Goal: Transaction & Acquisition: Purchase product/service

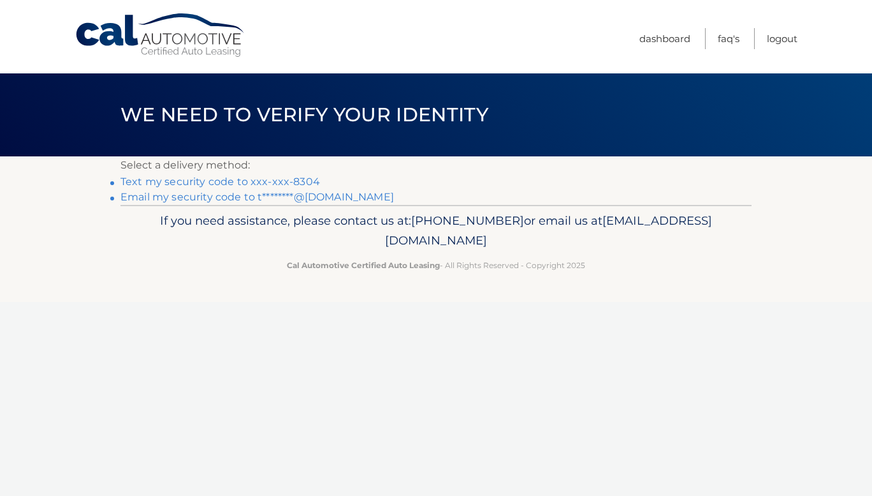
click at [246, 179] on link "Text my security code to xxx-xxx-8304" at bounding box center [221, 181] width 200 height 12
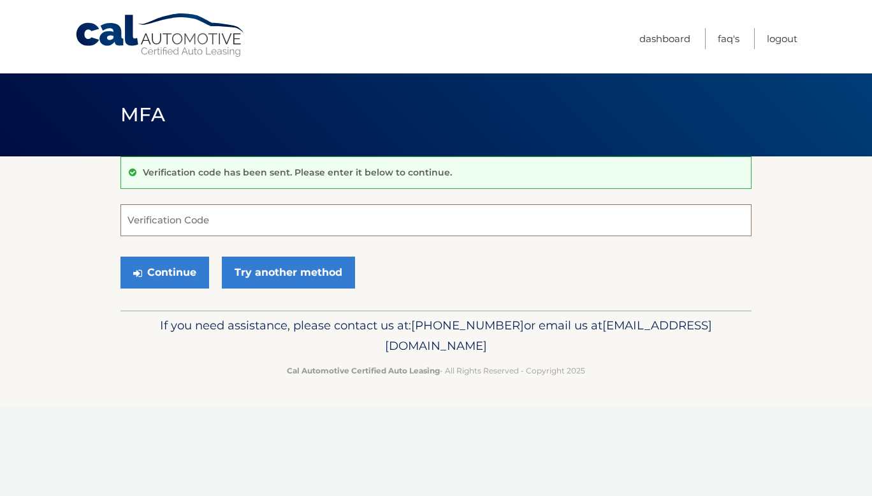
click at [258, 226] on input "Verification Code" at bounding box center [436, 220] width 631 height 32
type input "355470"
click at [121, 256] on button "Continue" at bounding box center [165, 272] width 89 height 32
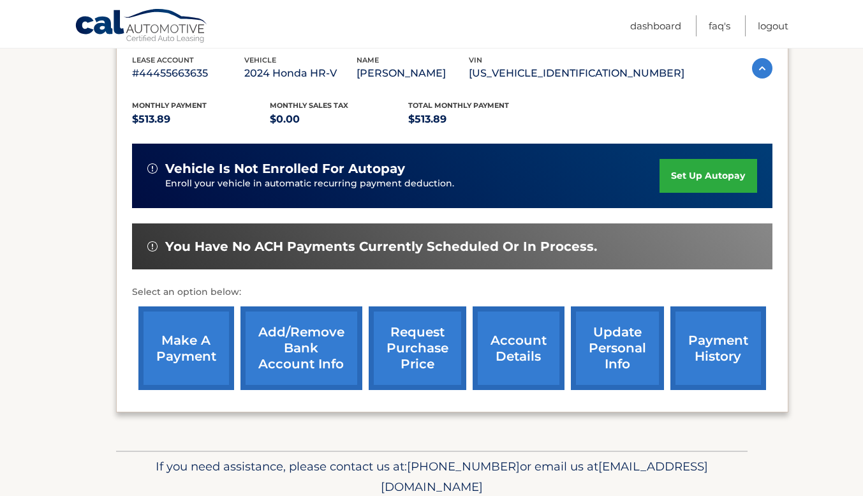
scroll to position [277, 0]
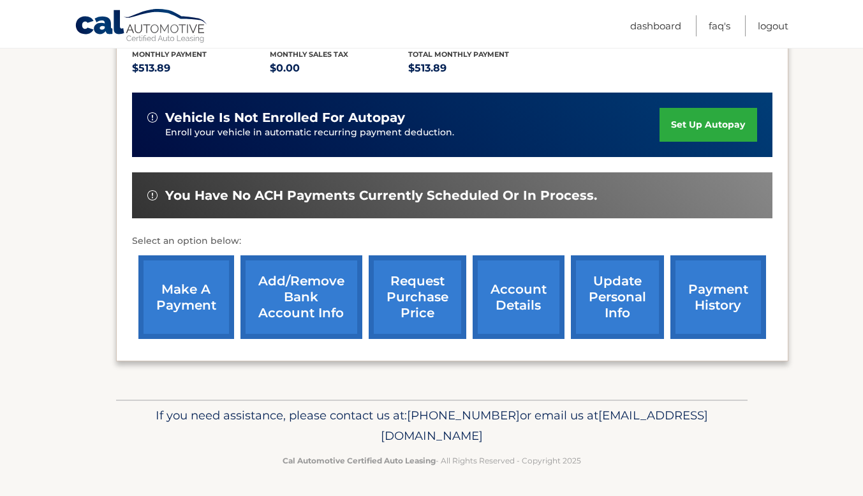
click at [187, 279] on link "make a payment" at bounding box center [186, 297] width 96 height 84
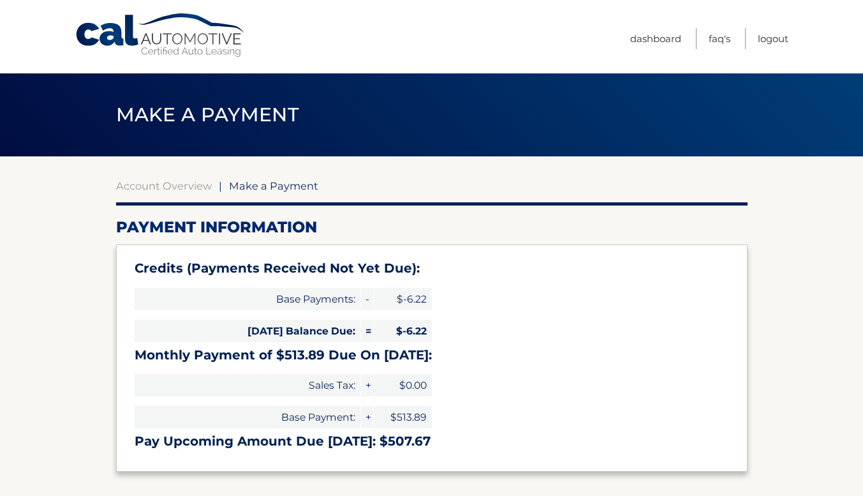
select select "OTc1OWM0MjYtOTM3Zi00MjUxLTg4MzItNDMzYzhhYzdmNjAz"
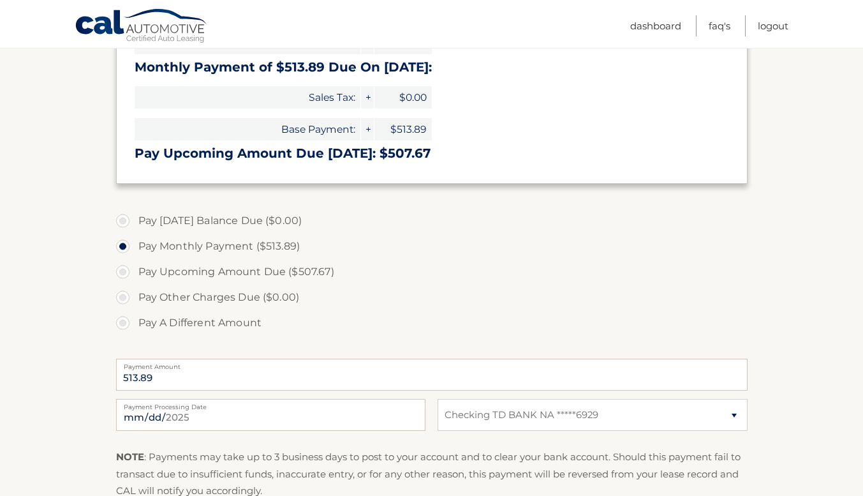
scroll to position [302, 0]
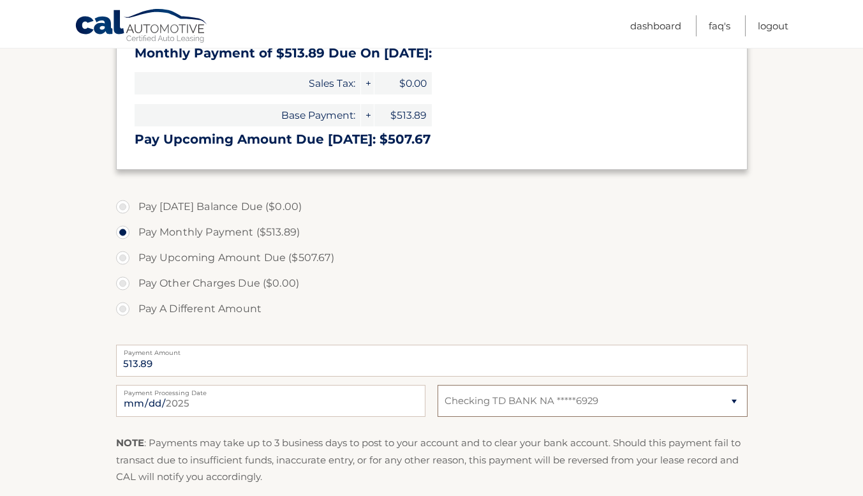
click at [645, 396] on select "Select Bank Account Checking TD BANK NA *****6929" at bounding box center [592, 401] width 309 height 32
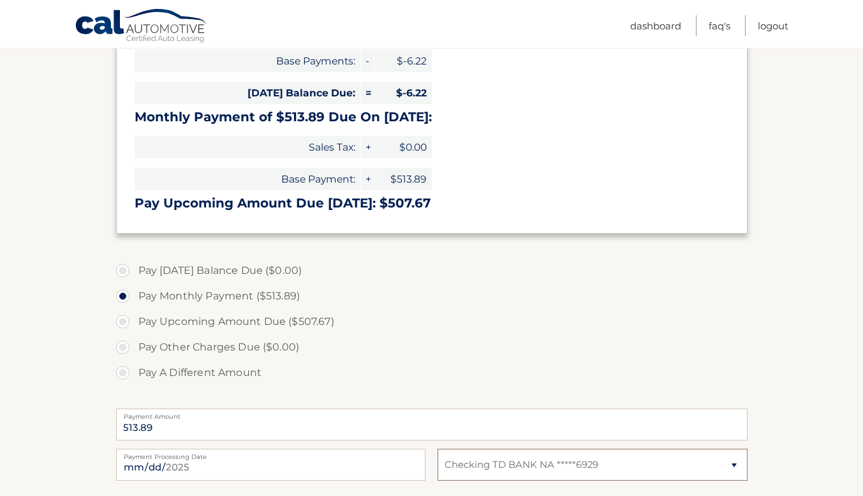
scroll to position [275, 0]
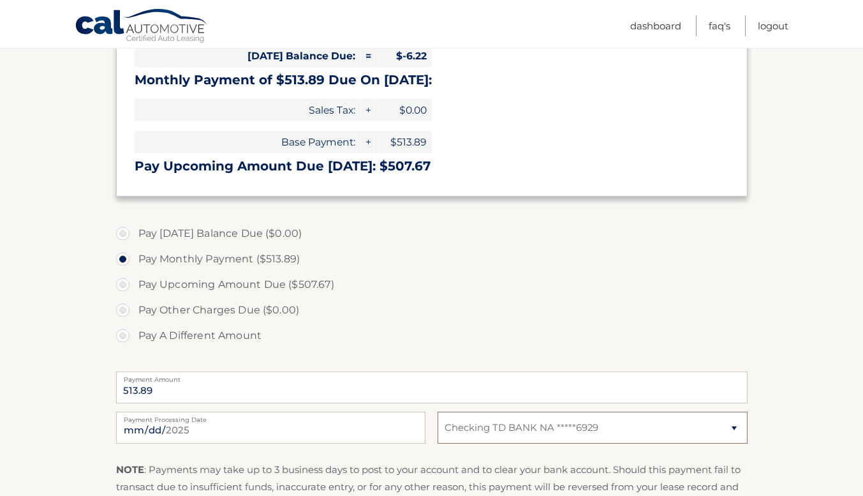
click at [554, 427] on select "Select Bank Account Checking TD BANK NA *****6929" at bounding box center [592, 427] width 309 height 32
select select
click at [438, 411] on select "Select Bank Account Checking TD BANK NA *****6929" at bounding box center [592, 427] width 309 height 32
drag, startPoint x: 540, startPoint y: 428, endPoint x: 540, endPoint y: 435, distance: 7.0
click at [540, 428] on select "Select Bank Account Checking TD BANK NA *****6929" at bounding box center [592, 427] width 309 height 32
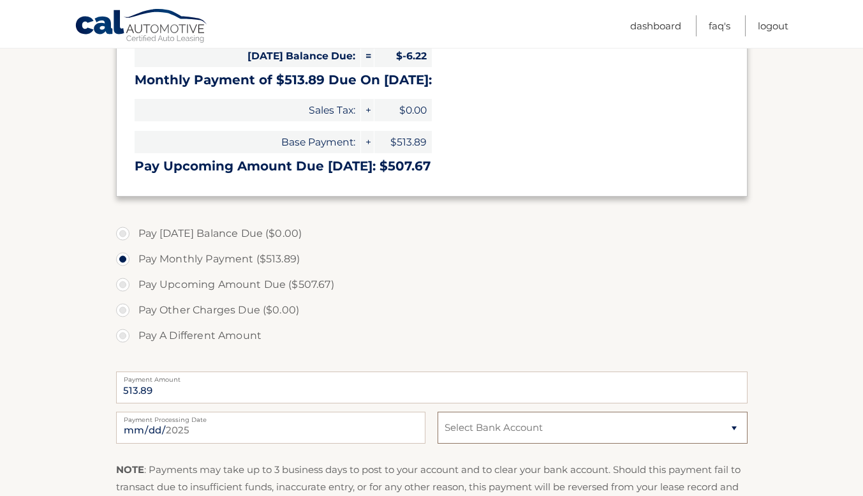
click at [438, 411] on select "Select Bank Account Checking TD BANK NA *****6929" at bounding box center [592, 427] width 309 height 32
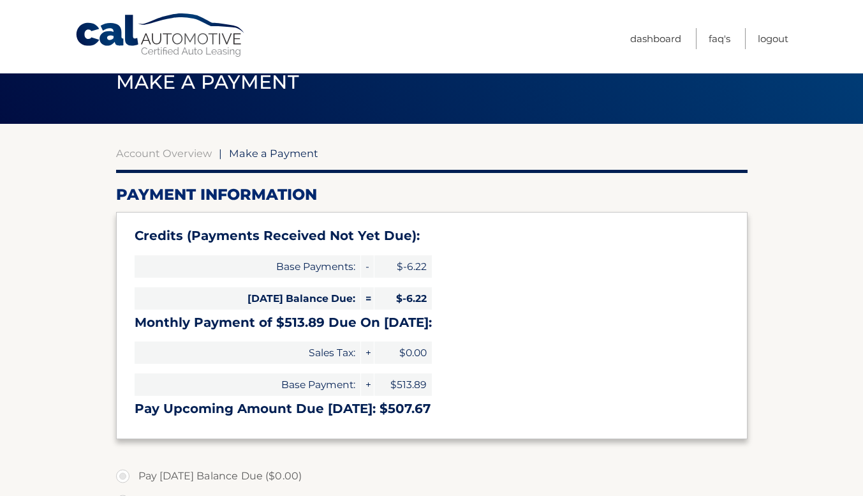
scroll to position [14, 0]
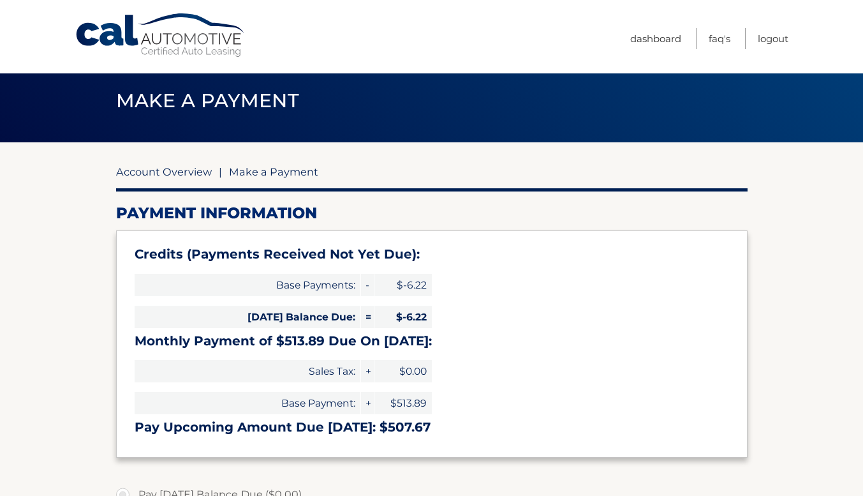
click at [161, 175] on link "Account Overview" at bounding box center [164, 171] width 96 height 13
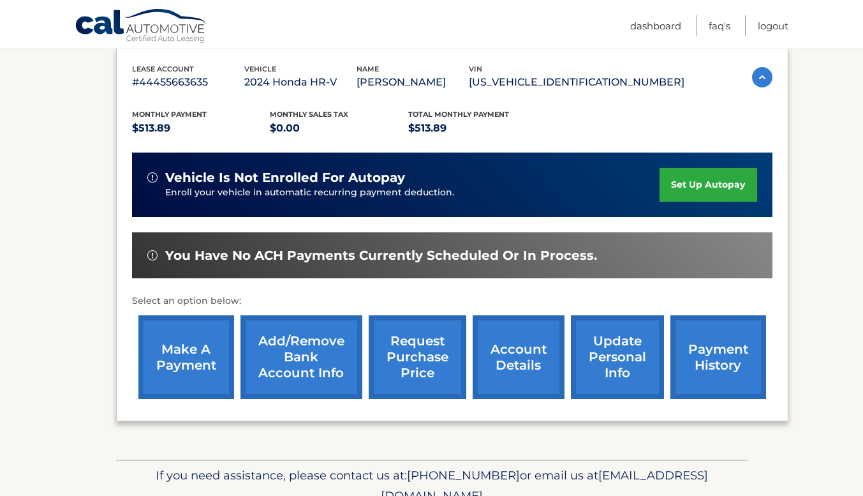
scroll to position [227, 0]
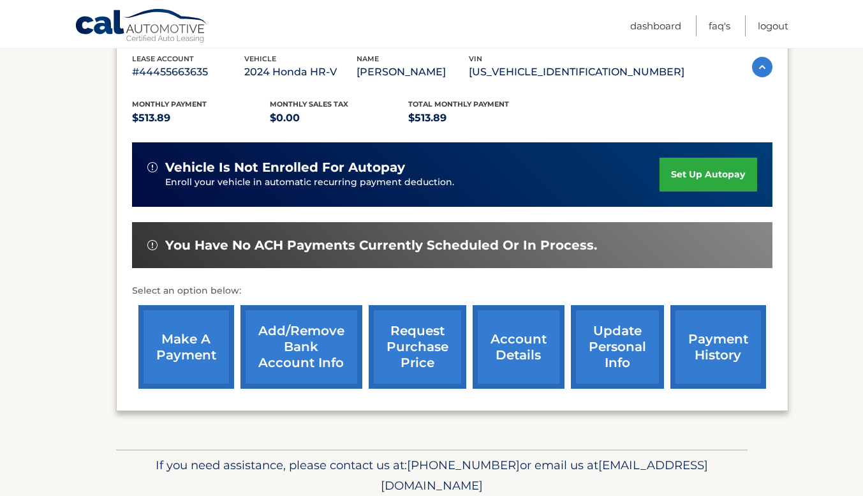
click at [329, 350] on link "Add/Remove bank account info" at bounding box center [301, 347] width 122 height 84
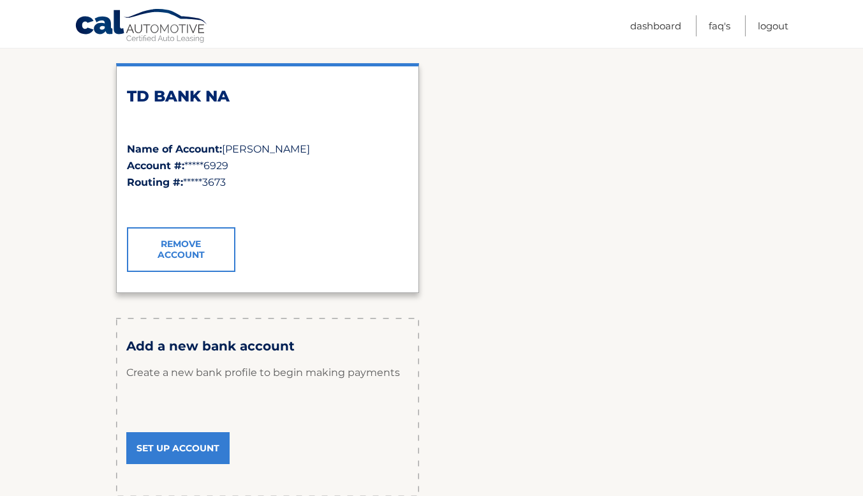
scroll to position [256, 0]
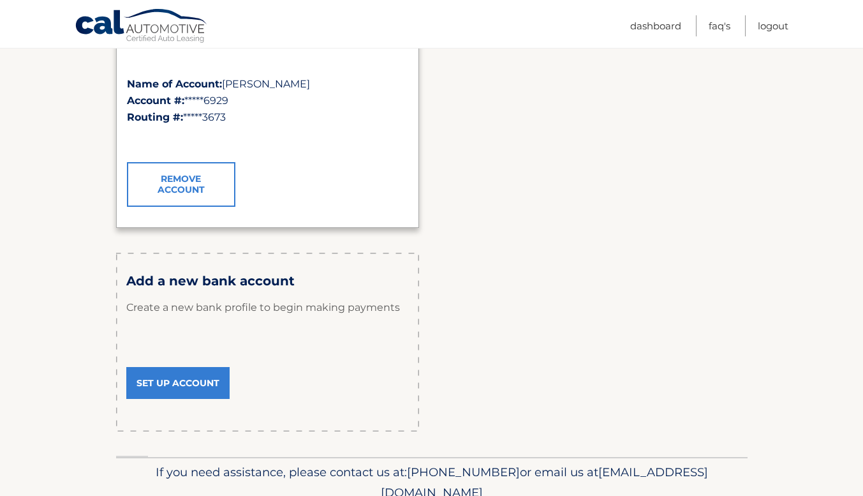
click at [190, 378] on link "Set Up Account" at bounding box center [177, 383] width 103 height 32
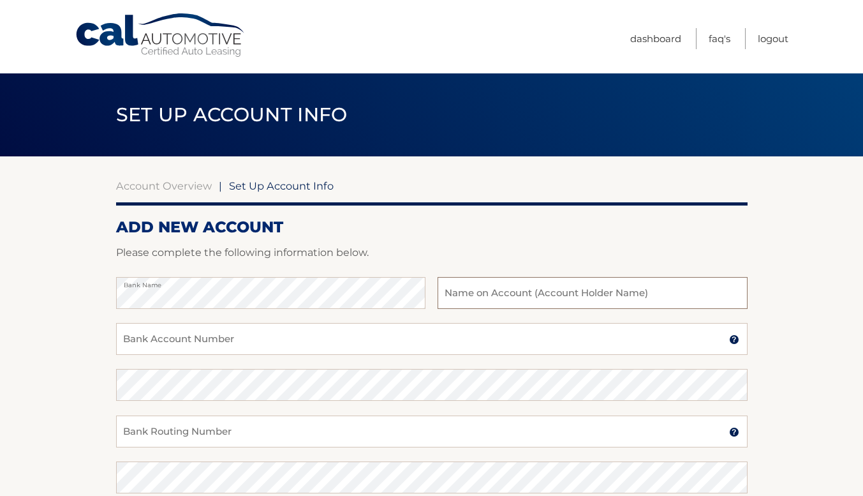
click at [508, 298] on input "text" at bounding box center [592, 293] width 309 height 32
type input "Tayanna Rose"
click at [299, 337] on input "Bank Account Number" at bounding box center [431, 339] width 631 height 32
click at [298, 337] on input "Bank Account Number" at bounding box center [431, 339] width 631 height 32
type input "36358363629"
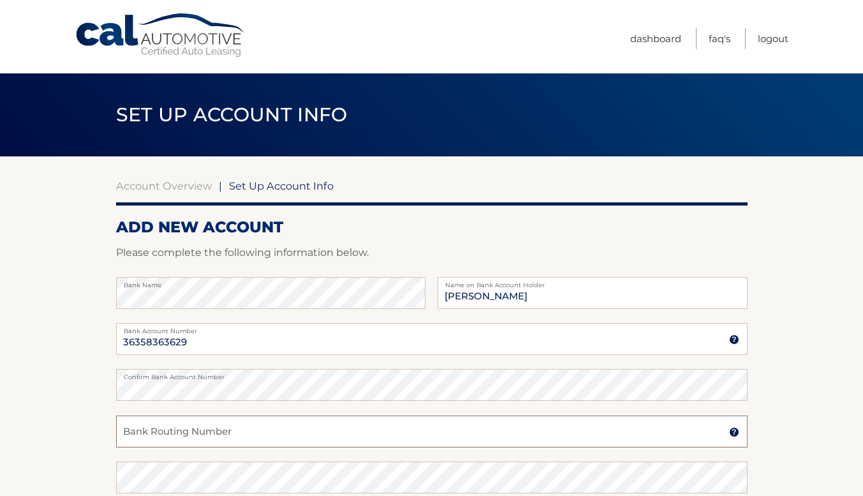
click at [267, 428] on input "Bank Routing Number" at bounding box center [431, 431] width 631 height 32
type input "031176110"
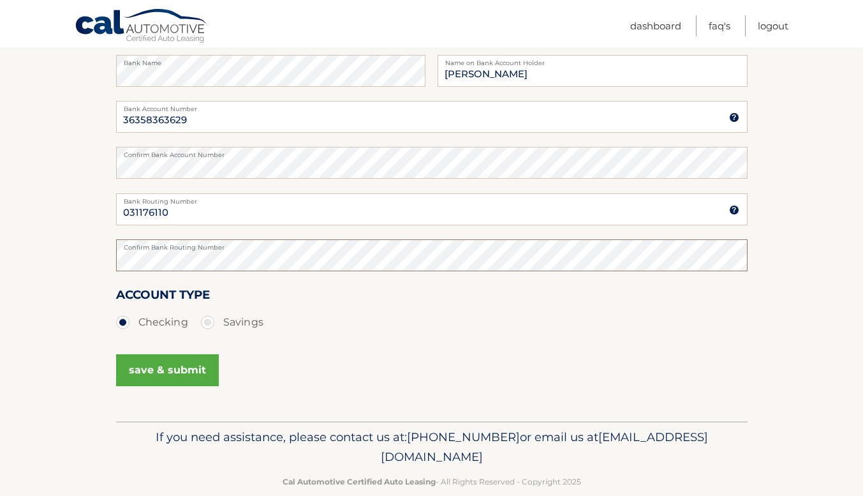
scroll to position [228, 0]
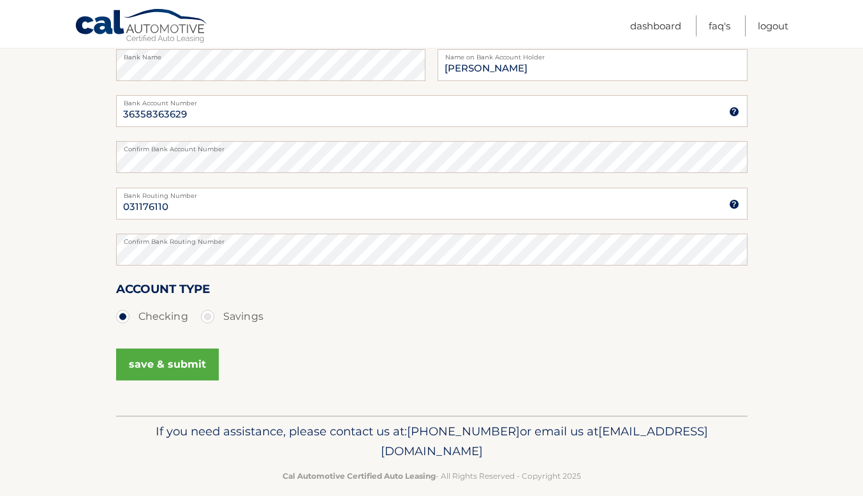
click at [154, 347] on div "save & submit" at bounding box center [167, 364] width 103 height 43
click at [158, 360] on button "save & submit" at bounding box center [167, 364] width 103 height 32
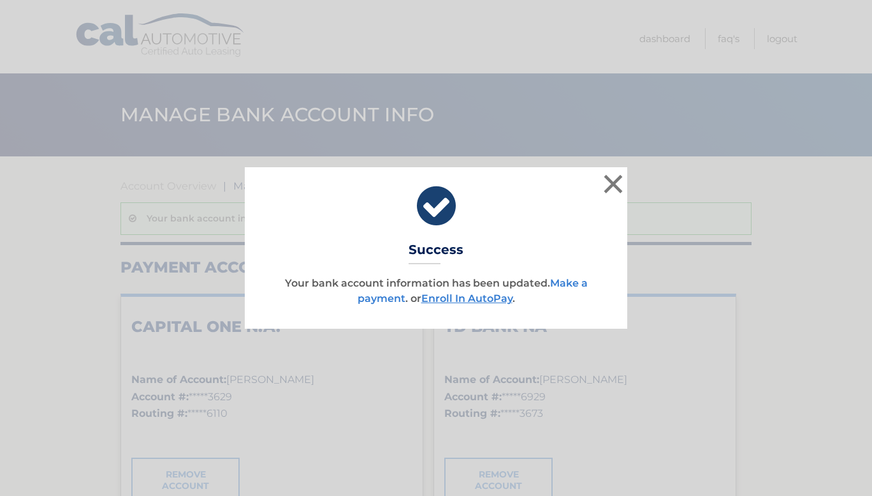
click at [575, 283] on link "Make a payment" at bounding box center [473, 290] width 230 height 27
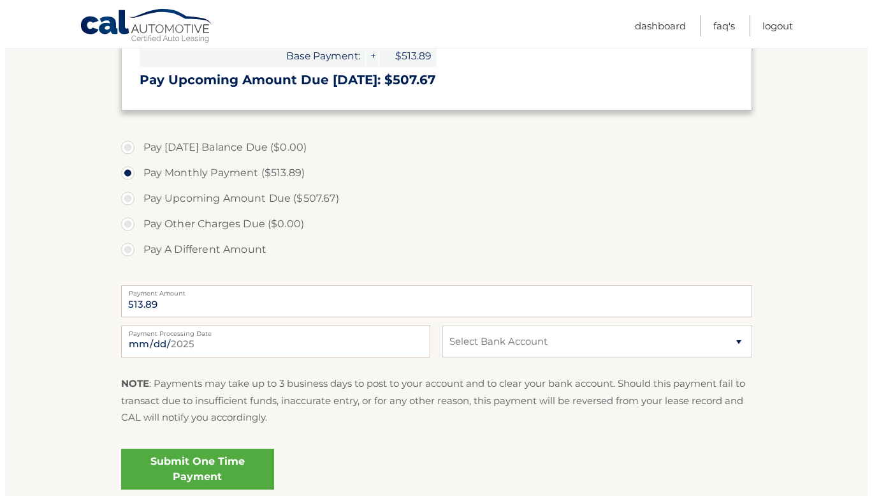
scroll to position [448, 0]
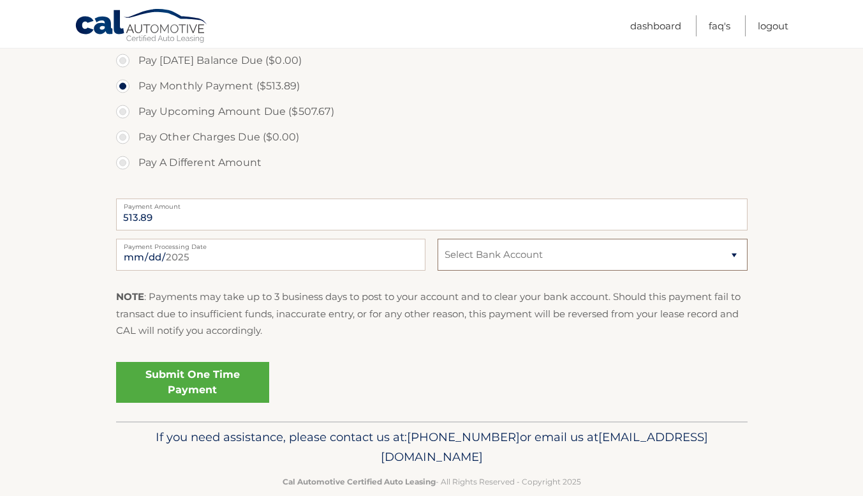
click at [598, 260] on select "Select Bank Account Checking CAPITAL ONE N.A. *****3629 Checking TD BANK NA ***…" at bounding box center [592, 255] width 309 height 32
select select "NTY1OTIyZGItOGQ2NS00NDgyLThmMmEtZjA0NDY2ZTkwY2Ux"
click at [438, 239] on select "Select Bank Account Checking CAPITAL ONE N.A. *****3629 Checking TD BANK NA ***…" at bounding box center [592, 255] width 309 height 32
click at [564, 365] on div "Submit One Time Payment" at bounding box center [431, 380] width 631 height 46
click at [254, 376] on link "Submit One Time Payment" at bounding box center [192, 382] width 153 height 41
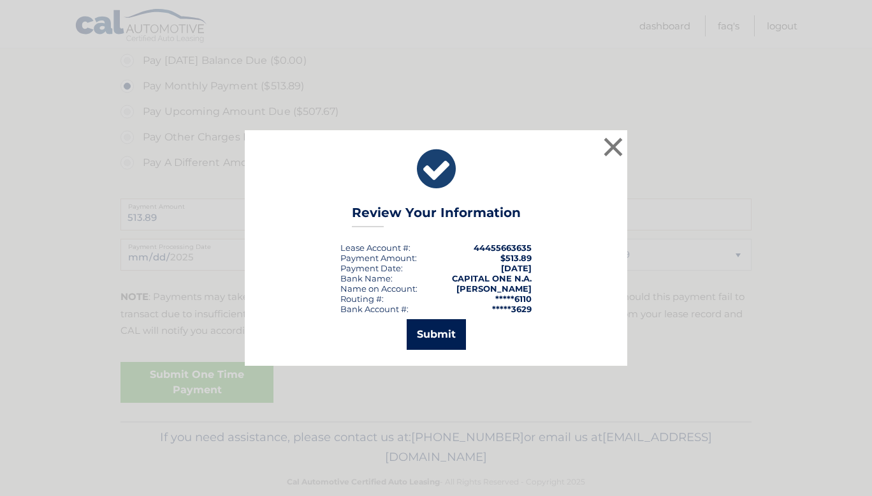
click at [462, 328] on button "Submit" at bounding box center [436, 334] width 59 height 31
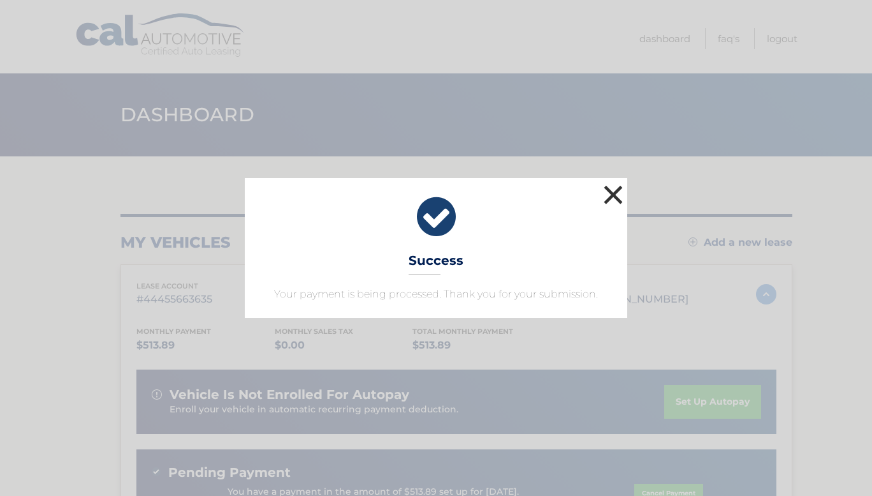
click at [607, 194] on button "×" at bounding box center [614, 195] width 26 height 26
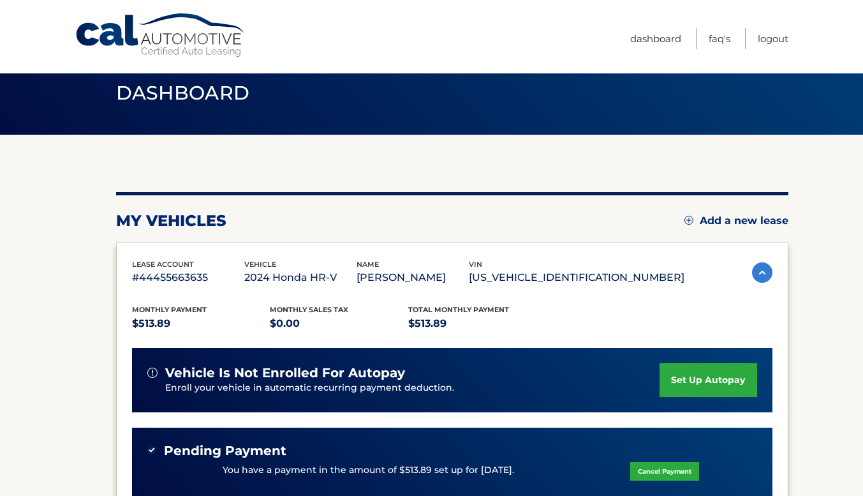
scroll to position [50, 0]
